Goal: Find specific page/section: Find specific page/section

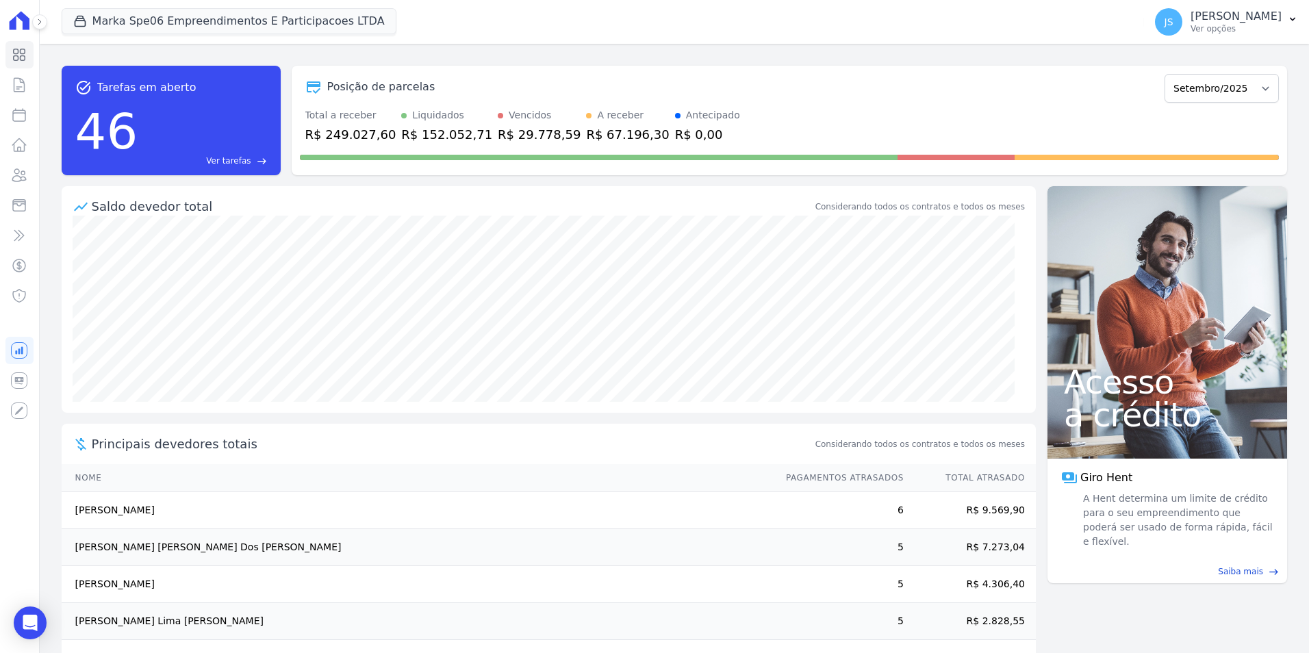
click at [149, 112] on div "46 Ver tarefas east" at bounding box center [171, 131] width 192 height 71
drag, startPoint x: 400, startPoint y: 134, endPoint x: 696, endPoint y: 136, distance: 296.4
click at [696, 136] on div "Total a receber R$ 249.027,60 Liquidados R$ 152.052,71 Vencidos R$ 29.778,59 A …" at bounding box center [789, 126] width 979 height 36
drag, startPoint x: 696, startPoint y: 136, endPoint x: 673, endPoint y: 131, distance: 23.8
click at [675, 131] on div "R$ 0,00" at bounding box center [707, 134] width 65 height 18
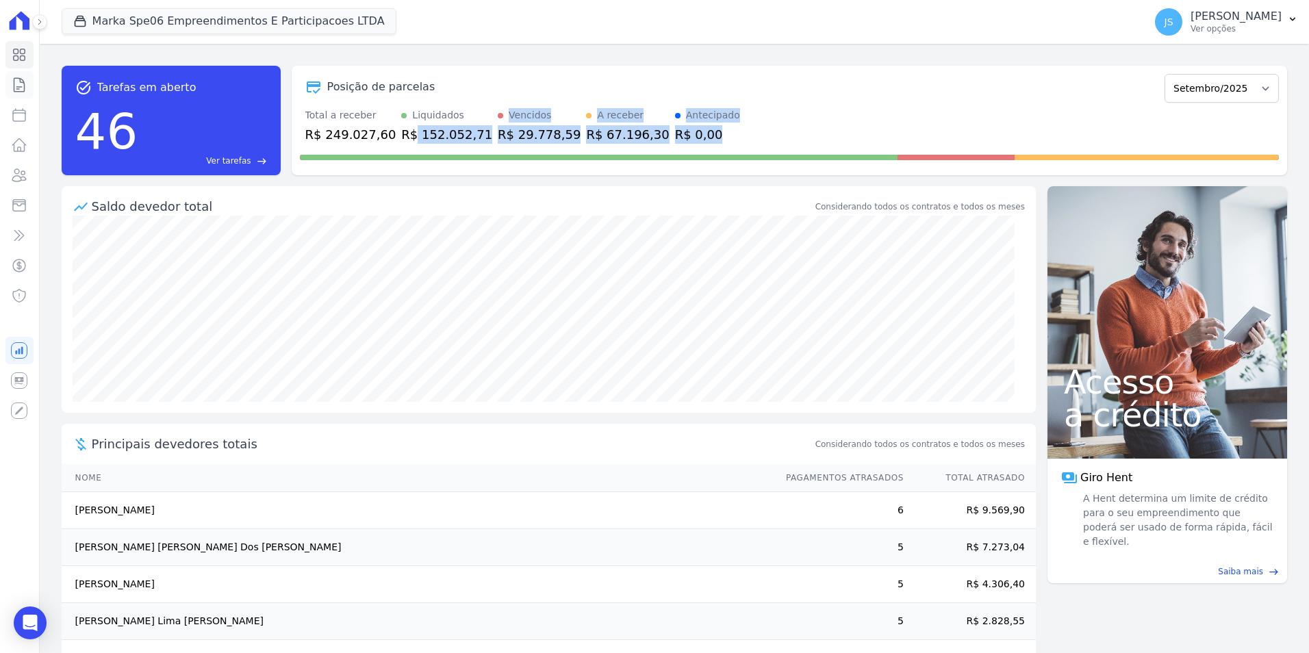
click at [20, 86] on icon at bounding box center [19, 85] width 16 height 16
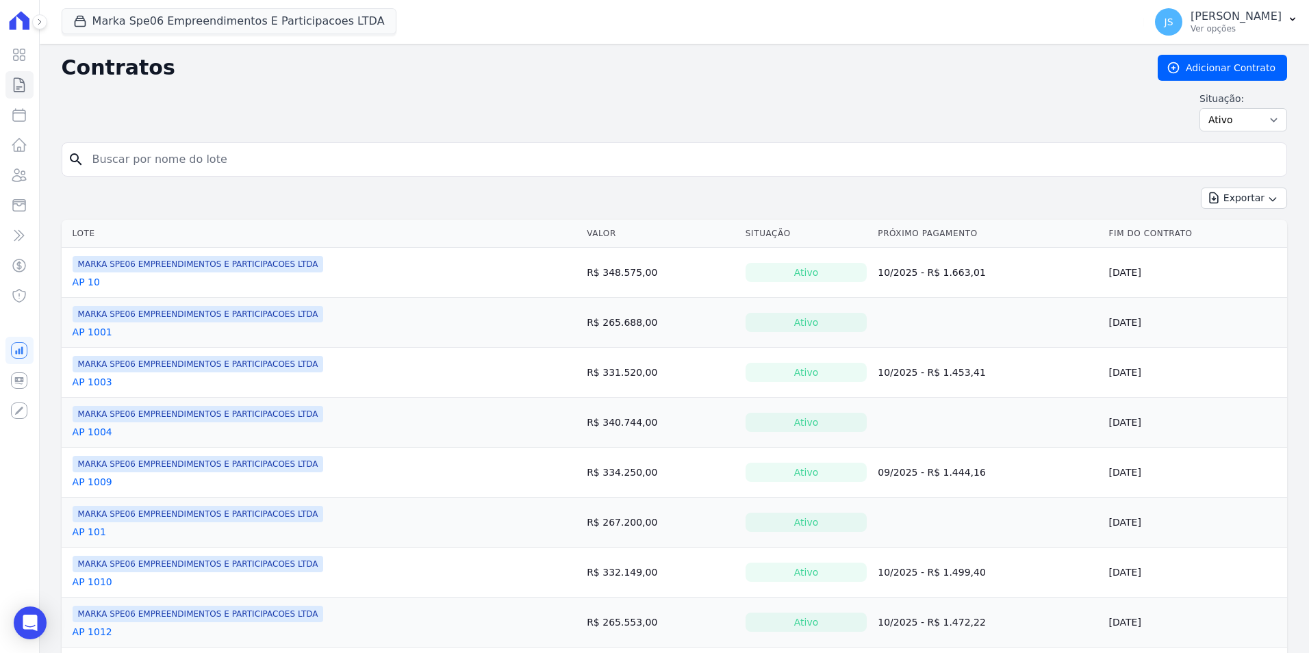
click at [182, 153] on input "search" at bounding box center [682, 159] width 1197 height 27
click at [254, 26] on button "Marka Spe06 Empreendimentos E Participacoes LTDA" at bounding box center [229, 21] width 335 height 26
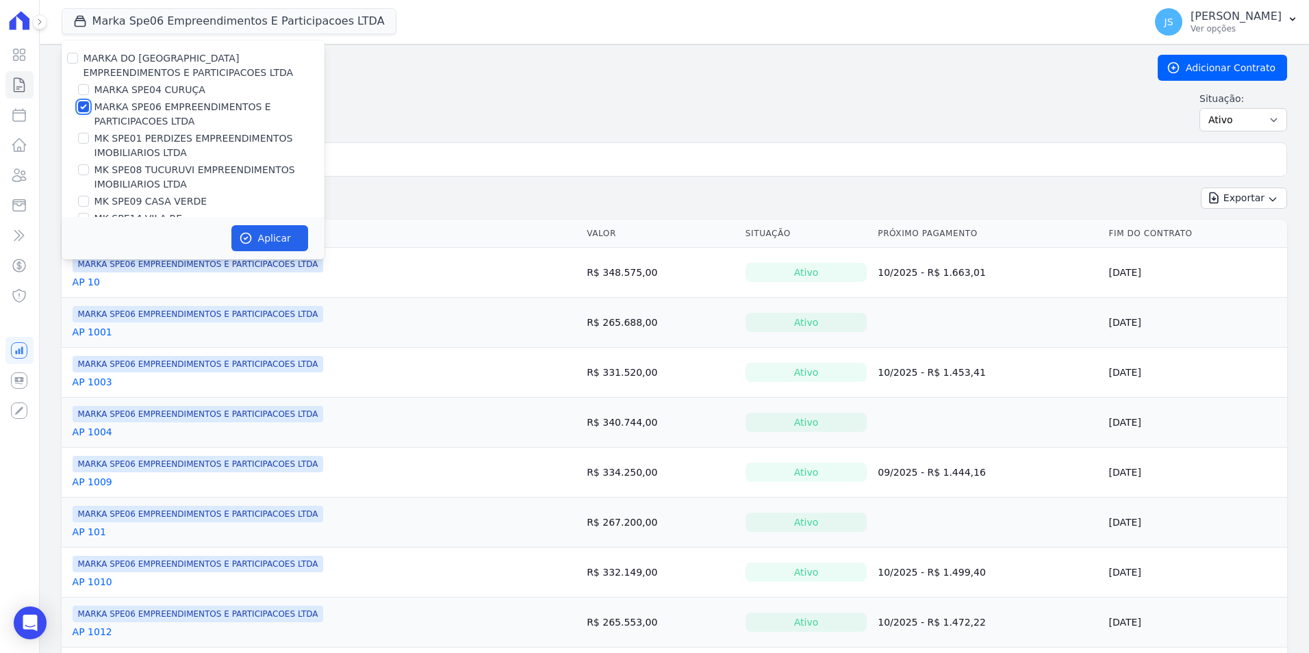
click at [78, 106] on input "MARKA SPE06 EMPREENDIMENTOS E PARTICIPACOES LTDA" at bounding box center [83, 106] width 11 height 11
checkbox input "false"
click at [86, 86] on input "MARKA SPE04 CURUÇA" at bounding box center [83, 89] width 11 height 11
checkbox input "true"
click at [275, 235] on button "Aplicar" at bounding box center [269, 238] width 77 height 26
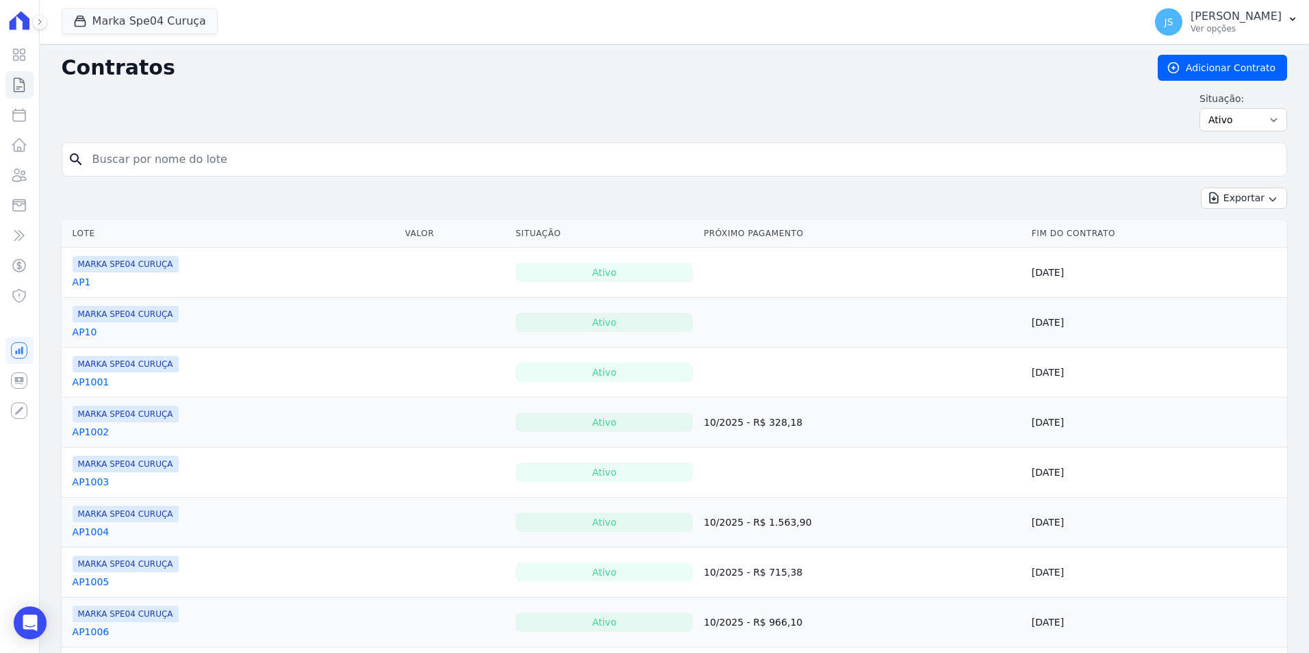
click at [187, 153] on input "search" at bounding box center [682, 159] width 1197 height 27
click at [147, 175] on div "search" at bounding box center [674, 159] width 1225 height 34
click at [149, 154] on input "search" at bounding box center [682, 159] width 1197 height 27
type input "280"
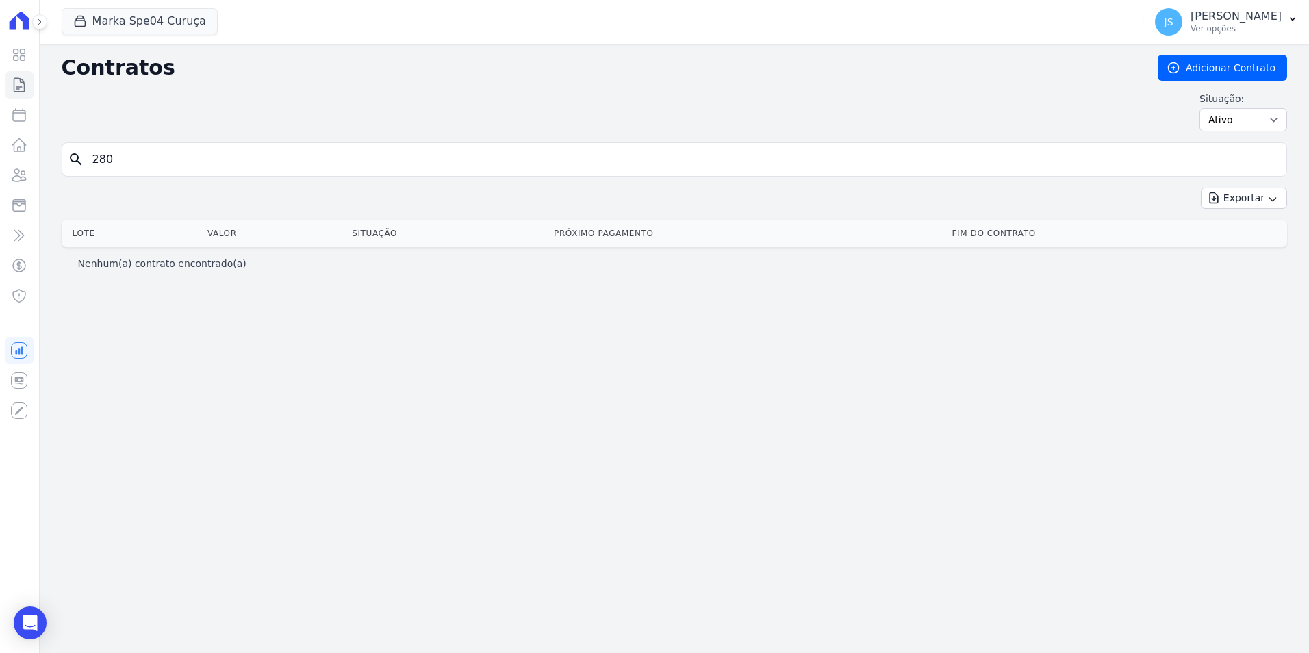
drag, startPoint x: 141, startPoint y: 155, endPoint x: -3, endPoint y: 136, distance: 144.9
click at [0, 136] on html "Visão Geral Contratos [GEOGRAPHIC_DATA] Lotes Clientes Minha Carteira Transferê…" at bounding box center [654, 326] width 1309 height 653
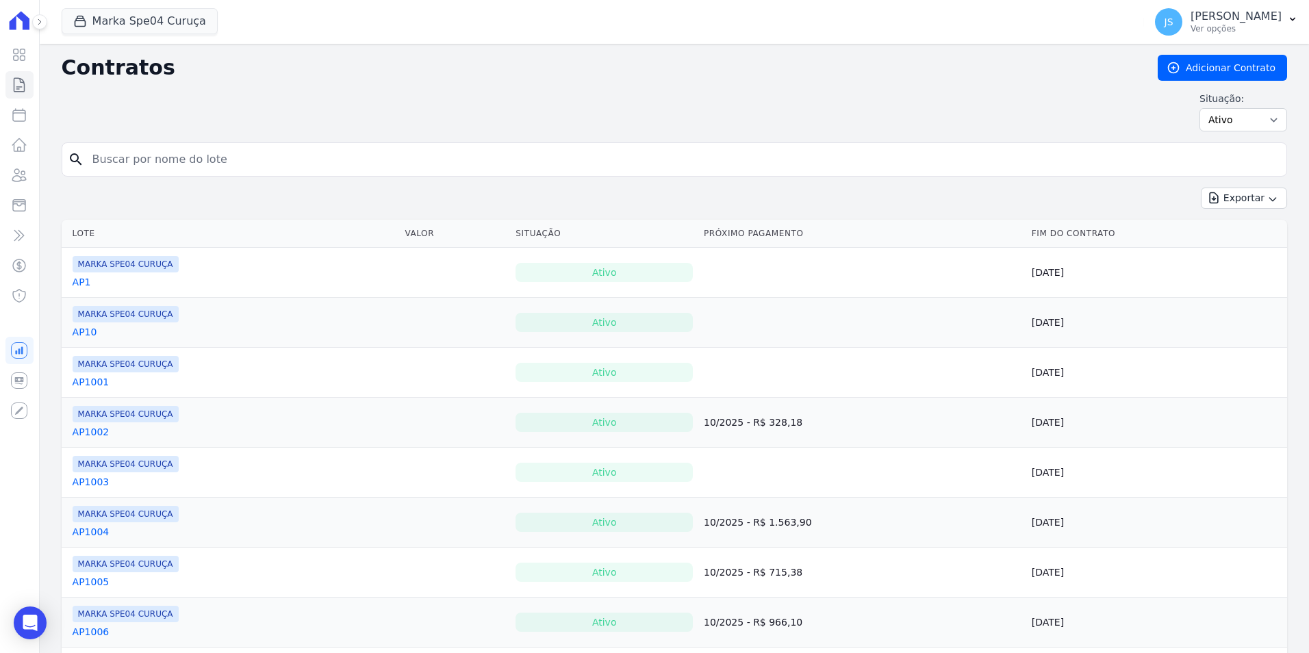
click at [76, 157] on icon "search" at bounding box center [76, 159] width 16 height 16
click at [159, 167] on input "search" at bounding box center [682, 159] width 1197 height 27
type input "1508"
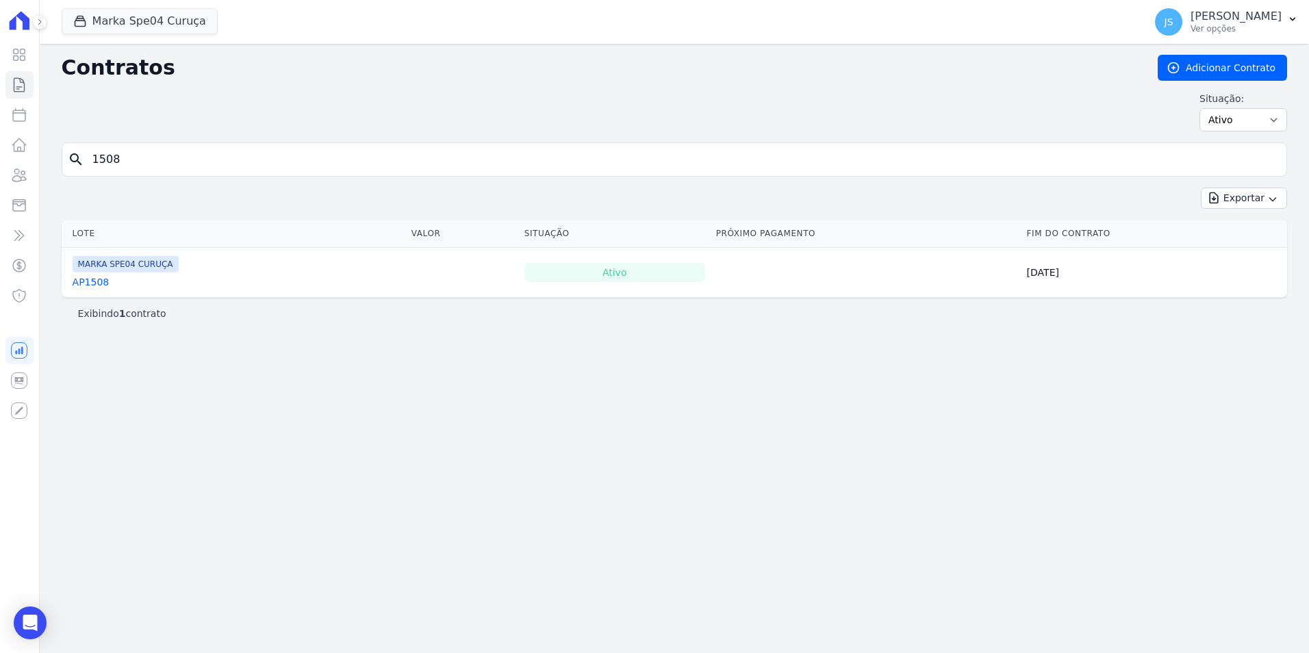
click at [86, 281] on link "AP1508" at bounding box center [91, 282] width 37 height 14
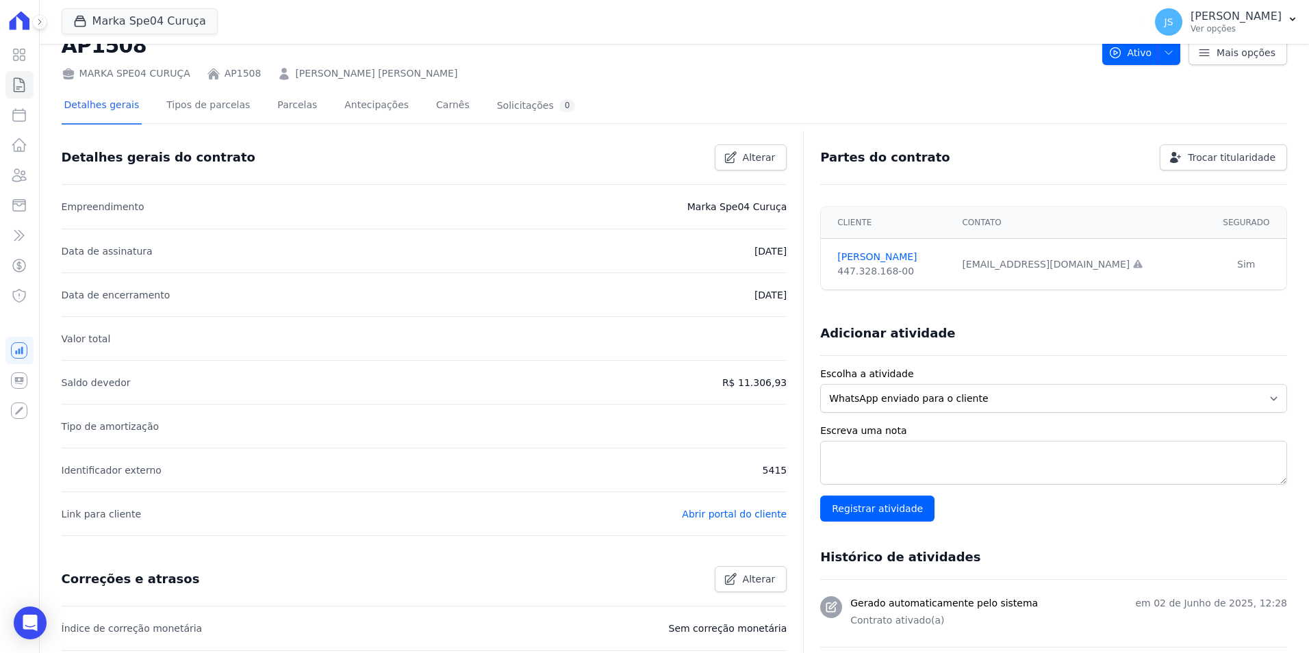
scroll to position [68, 0]
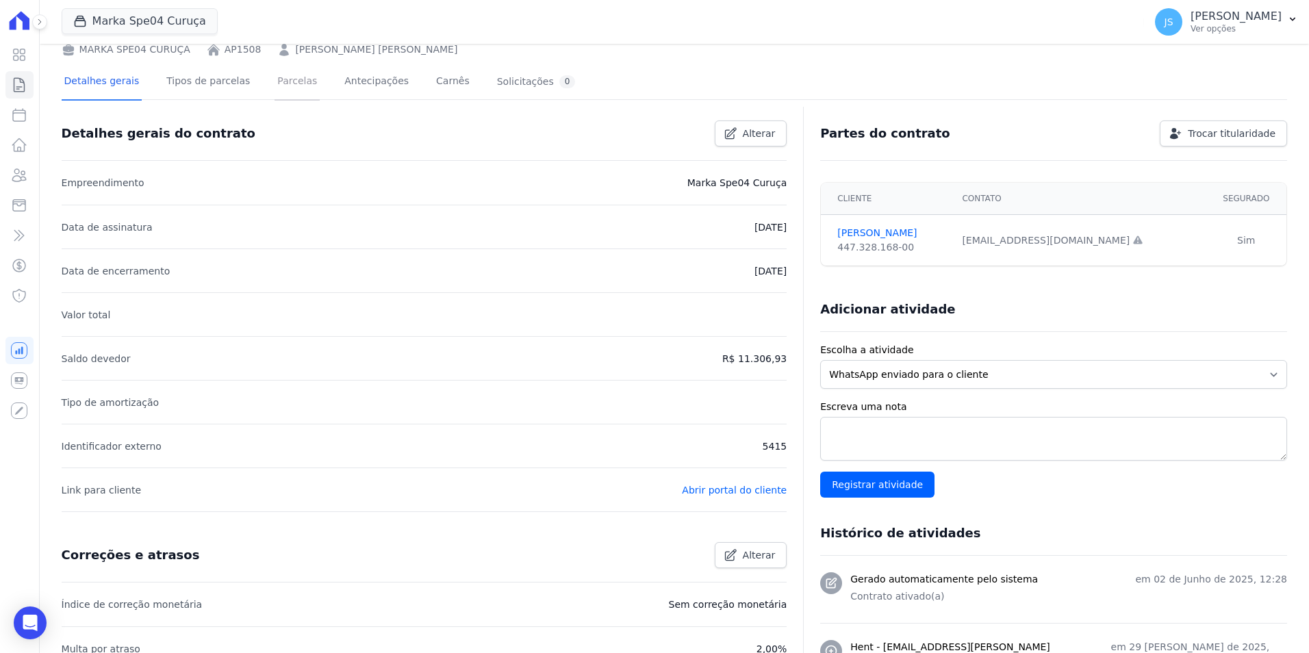
click at [275, 77] on link "Parcelas" at bounding box center [296, 82] width 45 height 36
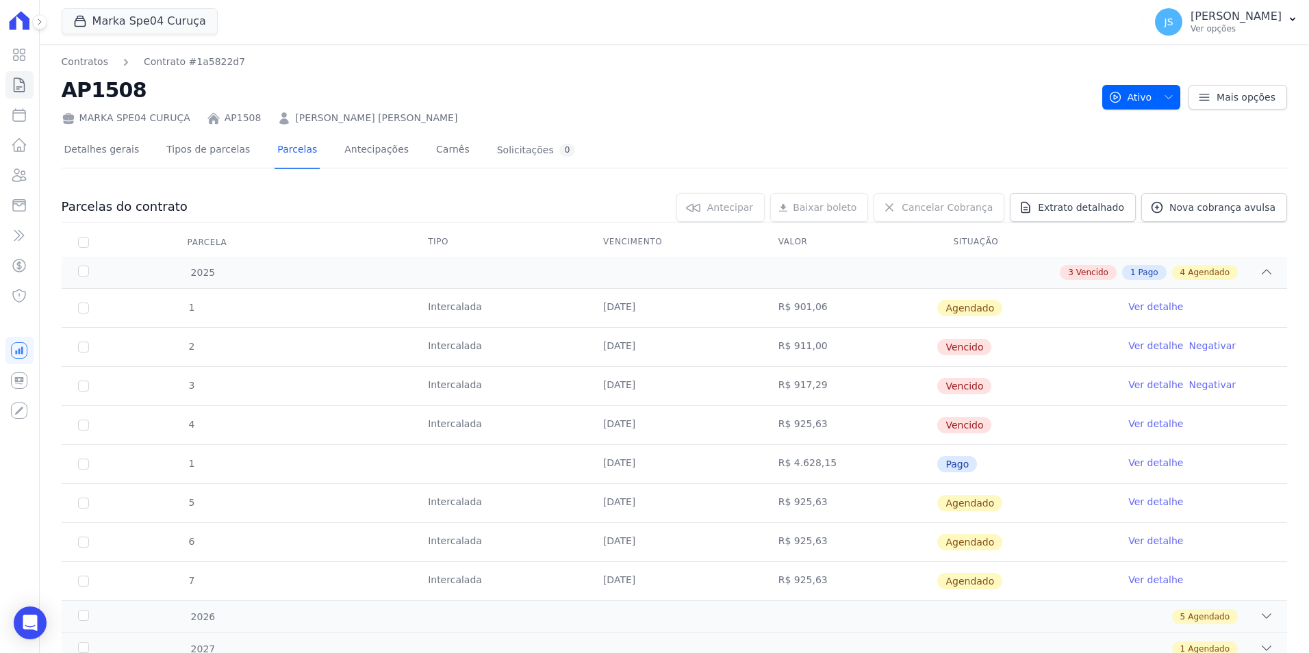
scroll to position [53, 0]
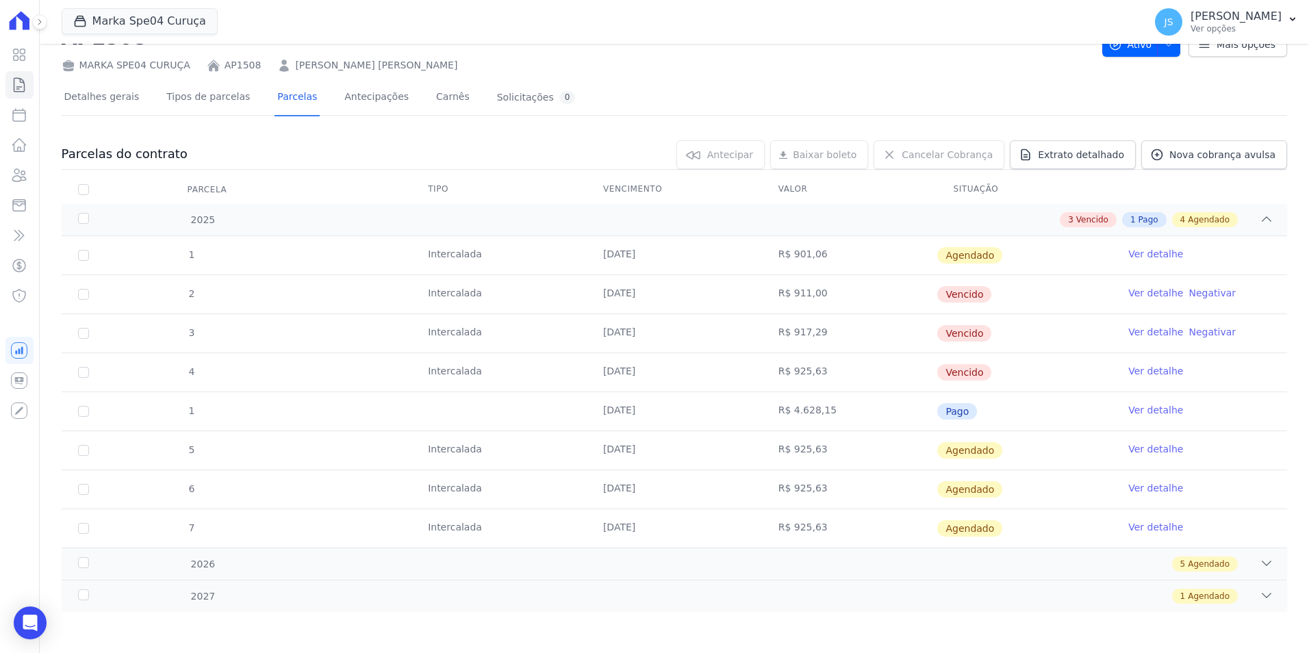
click at [1138, 411] on link "Ver detalhe" at bounding box center [1155, 410] width 55 height 14
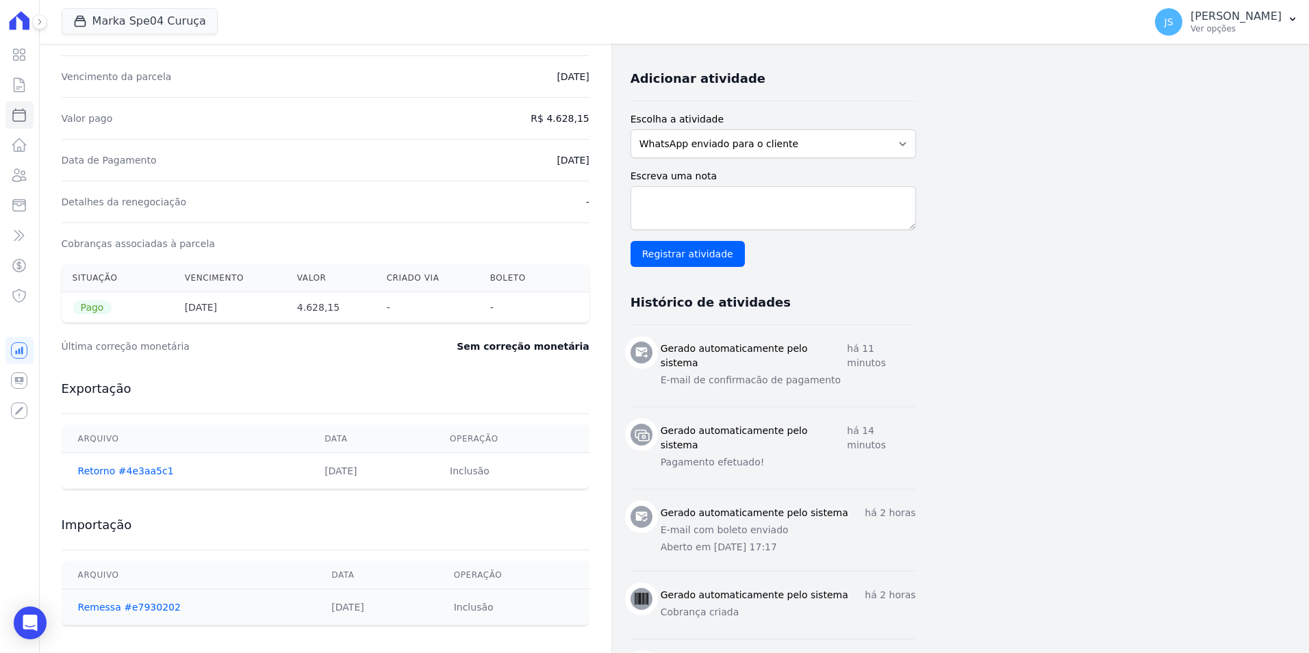
scroll to position [320, 0]
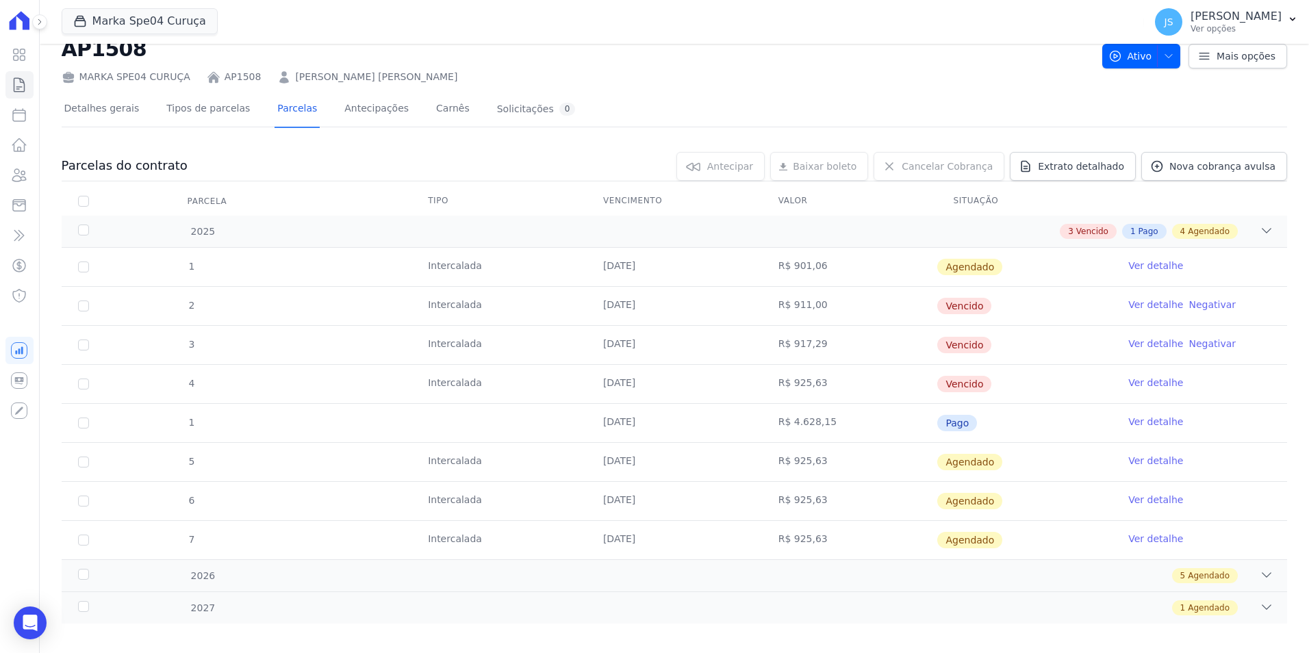
scroll to position [53, 0]
